Goal: Task Accomplishment & Management: Complete application form

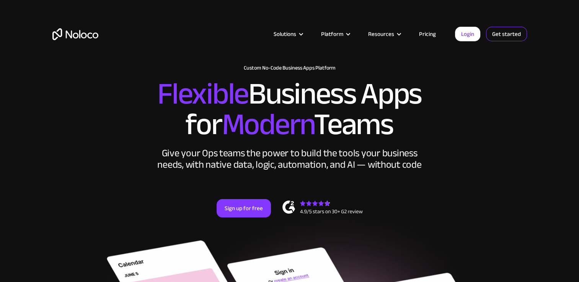
click at [496, 33] on link "Get started" at bounding box center [506, 34] width 41 height 15
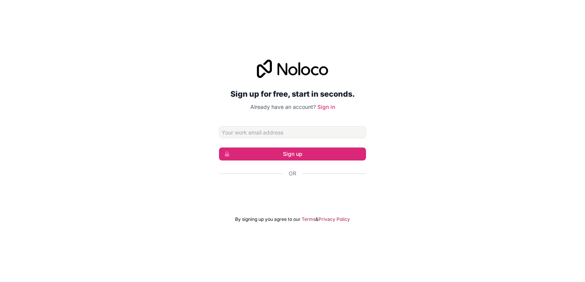
click at [308, 184] on div "Or" at bounding box center [292, 187] width 147 height 34
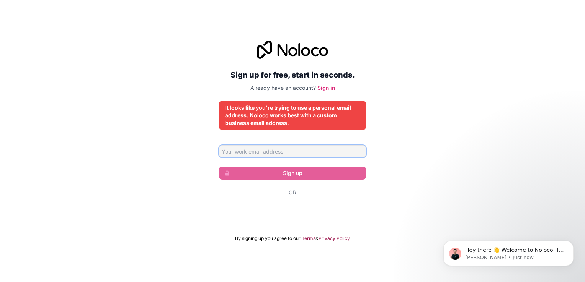
click at [320, 147] on input "Email address" at bounding box center [292, 151] width 147 height 12
click at [204, 140] on div "Sign up for free, start in seconds. Already have an account? Sign in It looks l…" at bounding box center [292, 141] width 585 height 223
